Goal: Navigation & Orientation: Find specific page/section

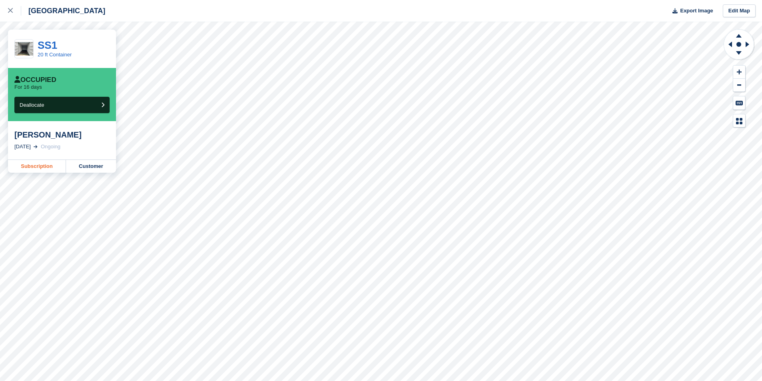
click at [43, 169] on link "Subscription" at bounding box center [37, 166] width 58 height 13
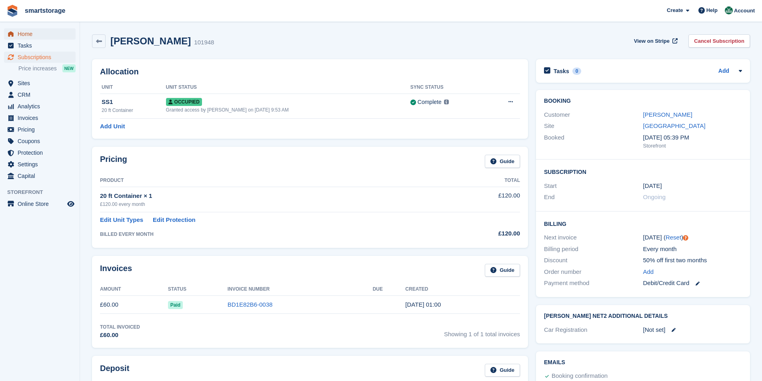
click at [26, 34] on span "Home" at bounding box center [42, 33] width 48 height 11
